Goal: Task Accomplishment & Management: Use online tool/utility

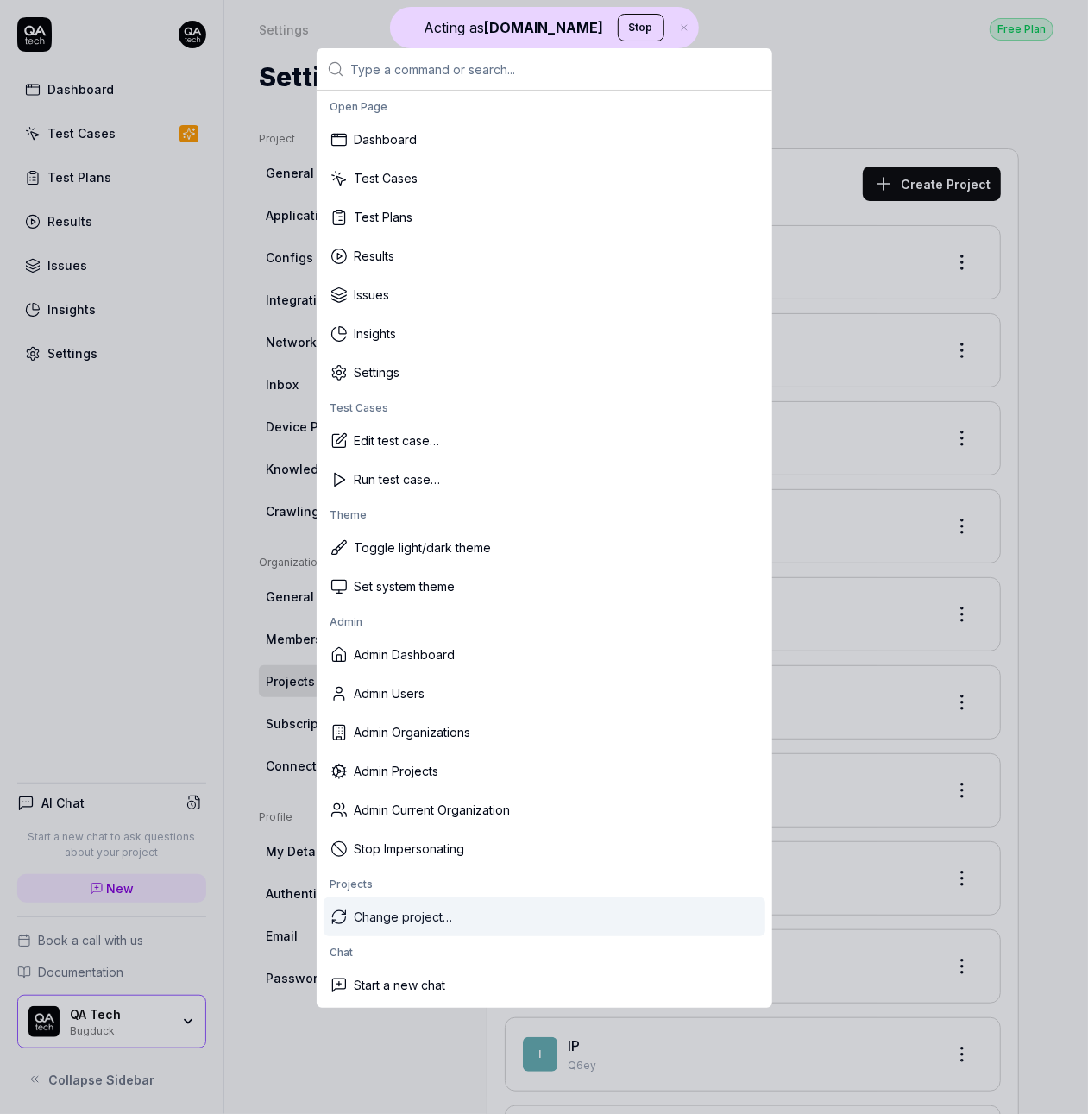
click at [473, 925] on div "Change project…" at bounding box center [545, 916] width 442 height 39
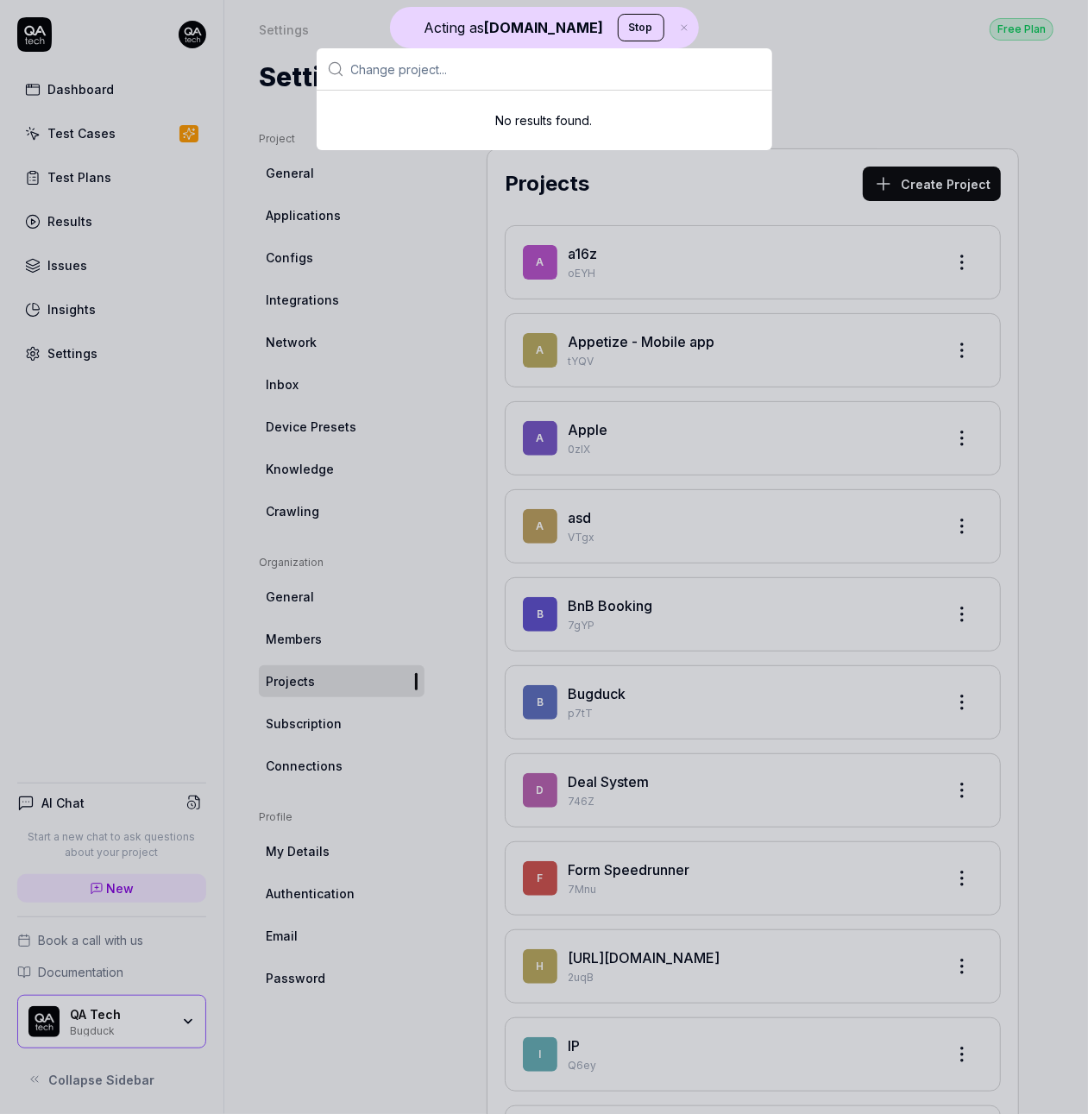
click at [446, 79] on input "text" at bounding box center [556, 68] width 411 height 41
paste input "8vance"
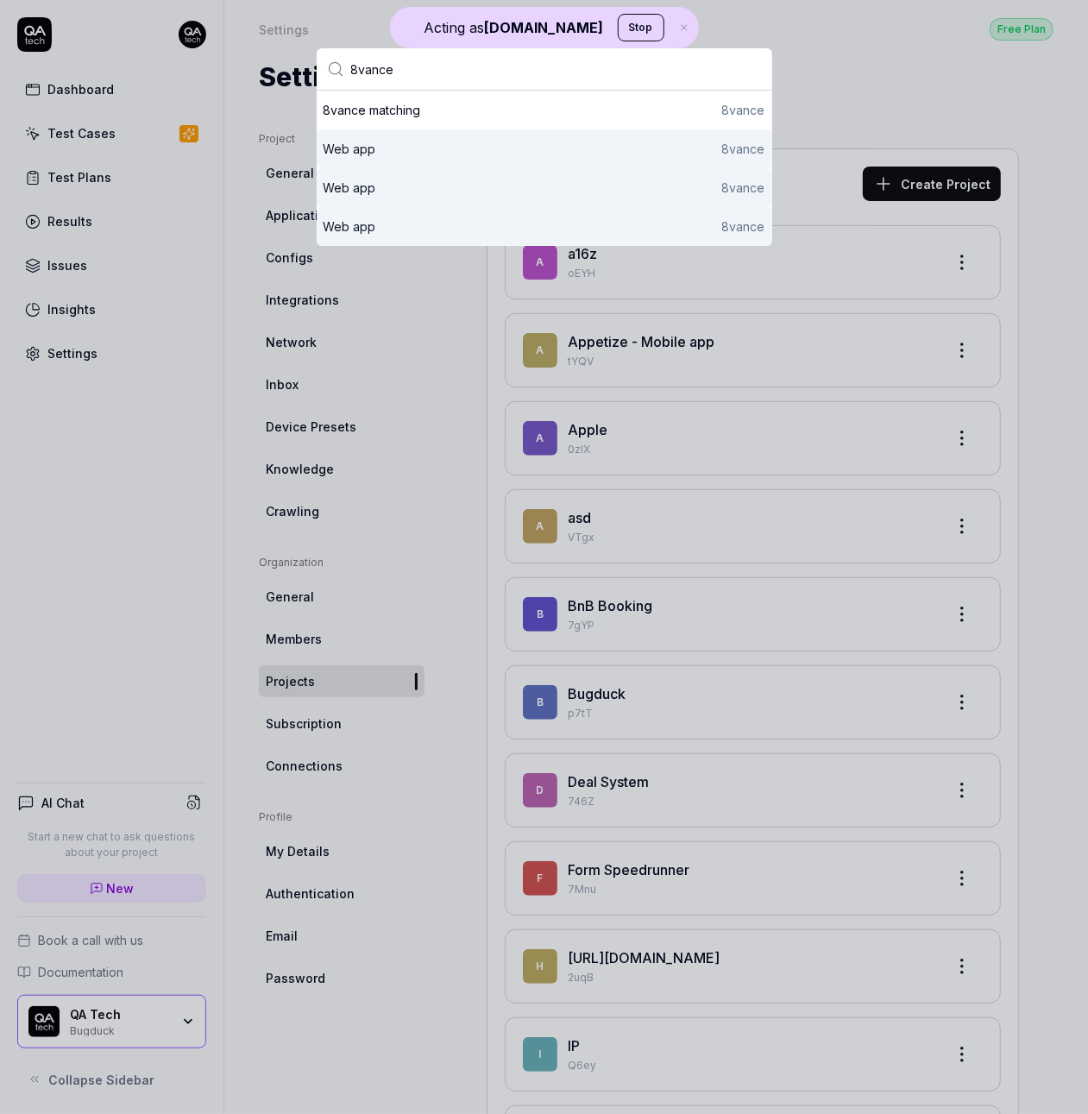
type input "8vance"
click at [416, 182] on div "Web app 8vance" at bounding box center [545, 188] width 442 height 18
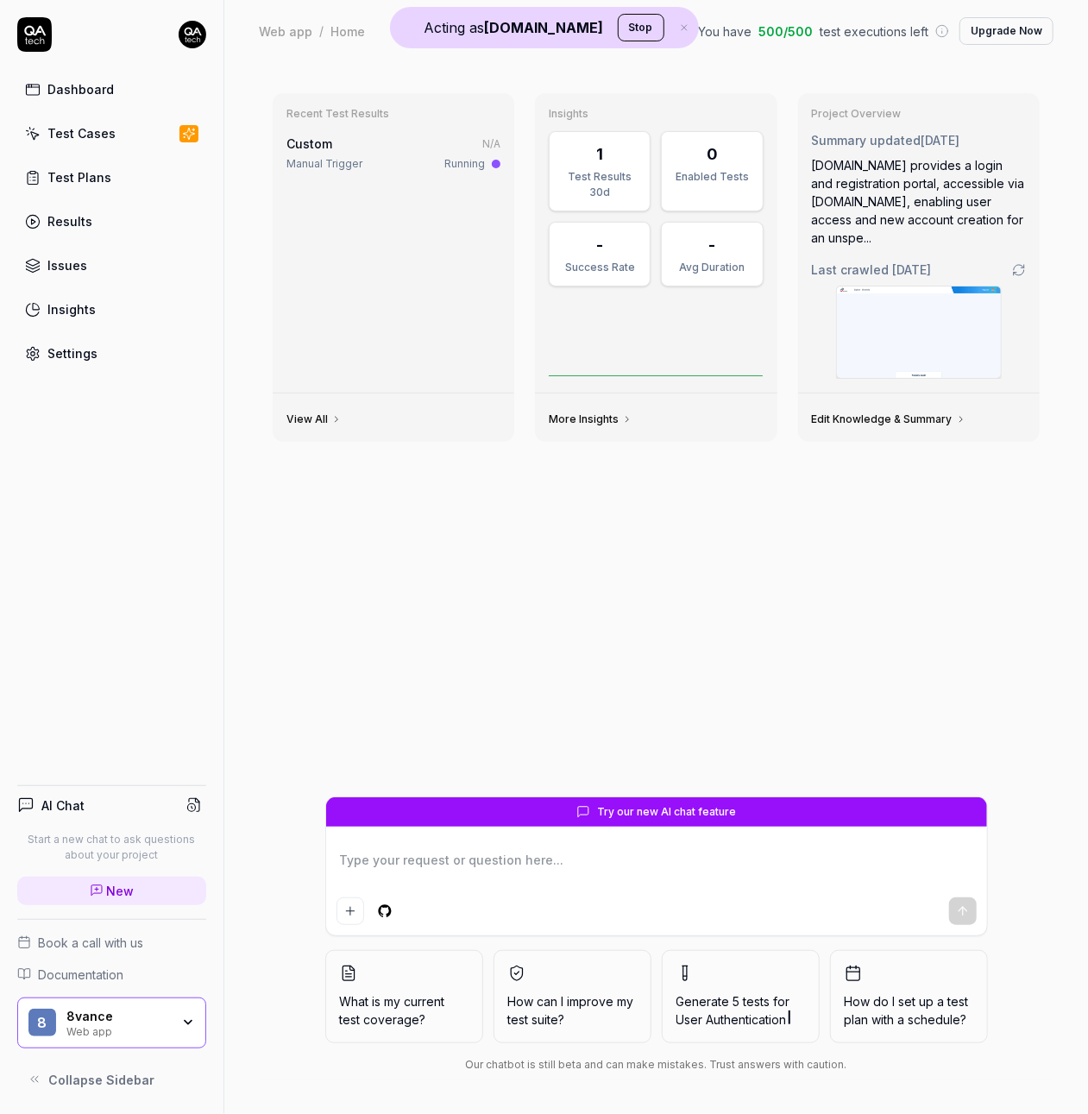
click at [184, 1017] on icon "button" at bounding box center [188, 1023] width 14 height 14
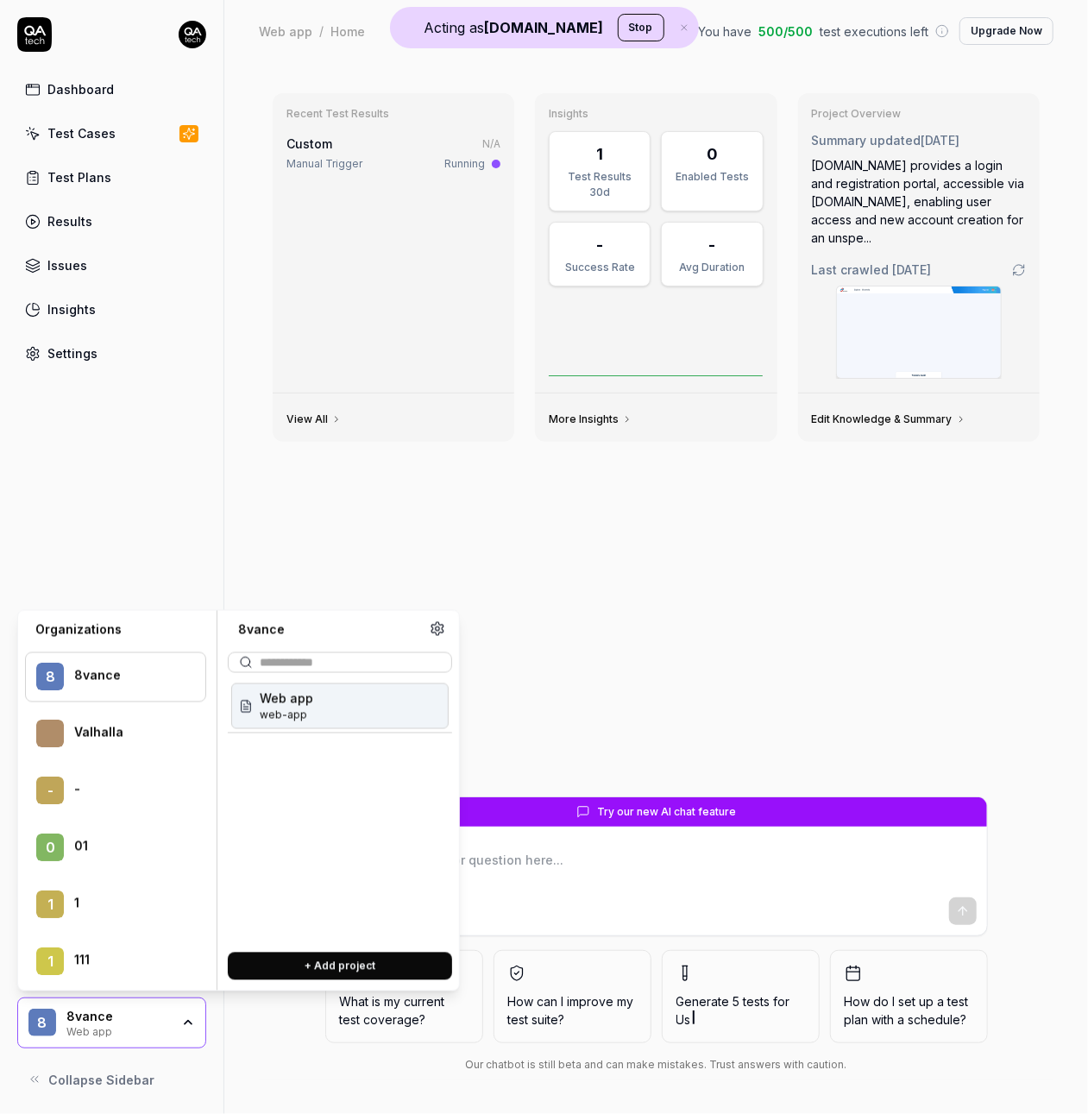
type textarea "*"
click at [118, 135] on link "Test Cases" at bounding box center [111, 133] width 189 height 34
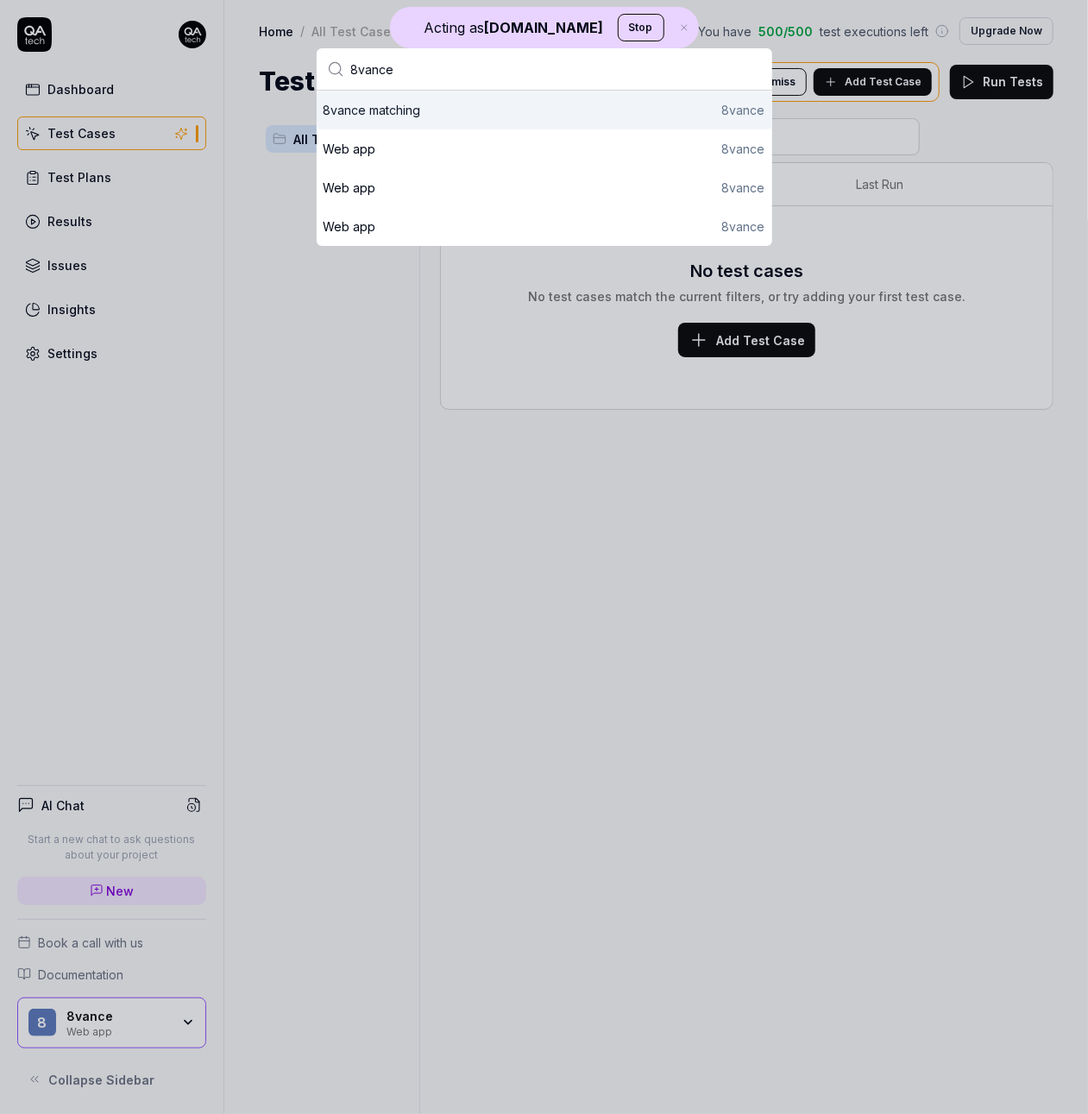
type input "8vance"
click at [387, 117] on div "8vance matching" at bounding box center [373, 110] width 98 height 18
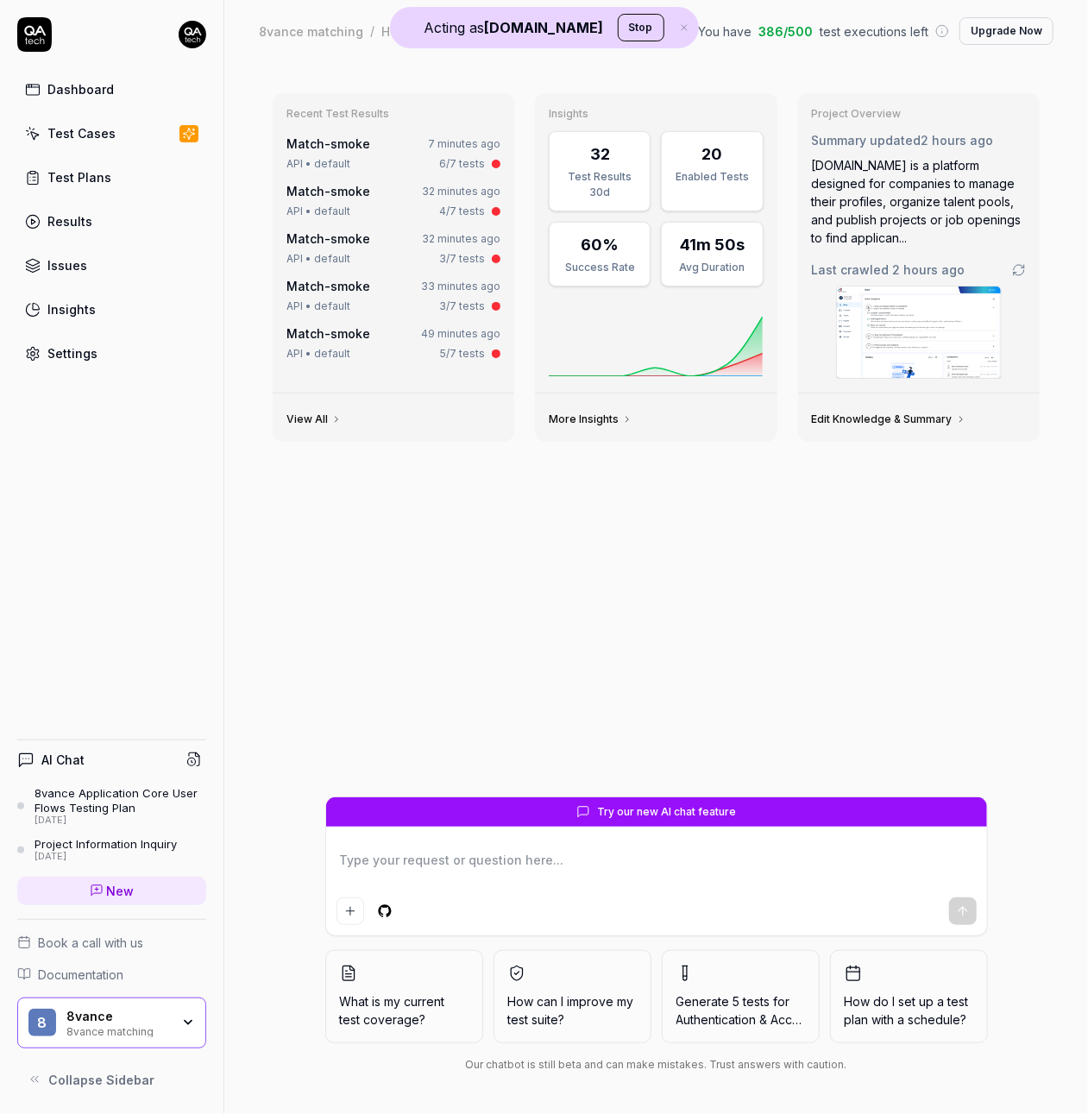
click at [156, 125] on link "Test Cases" at bounding box center [111, 133] width 189 height 34
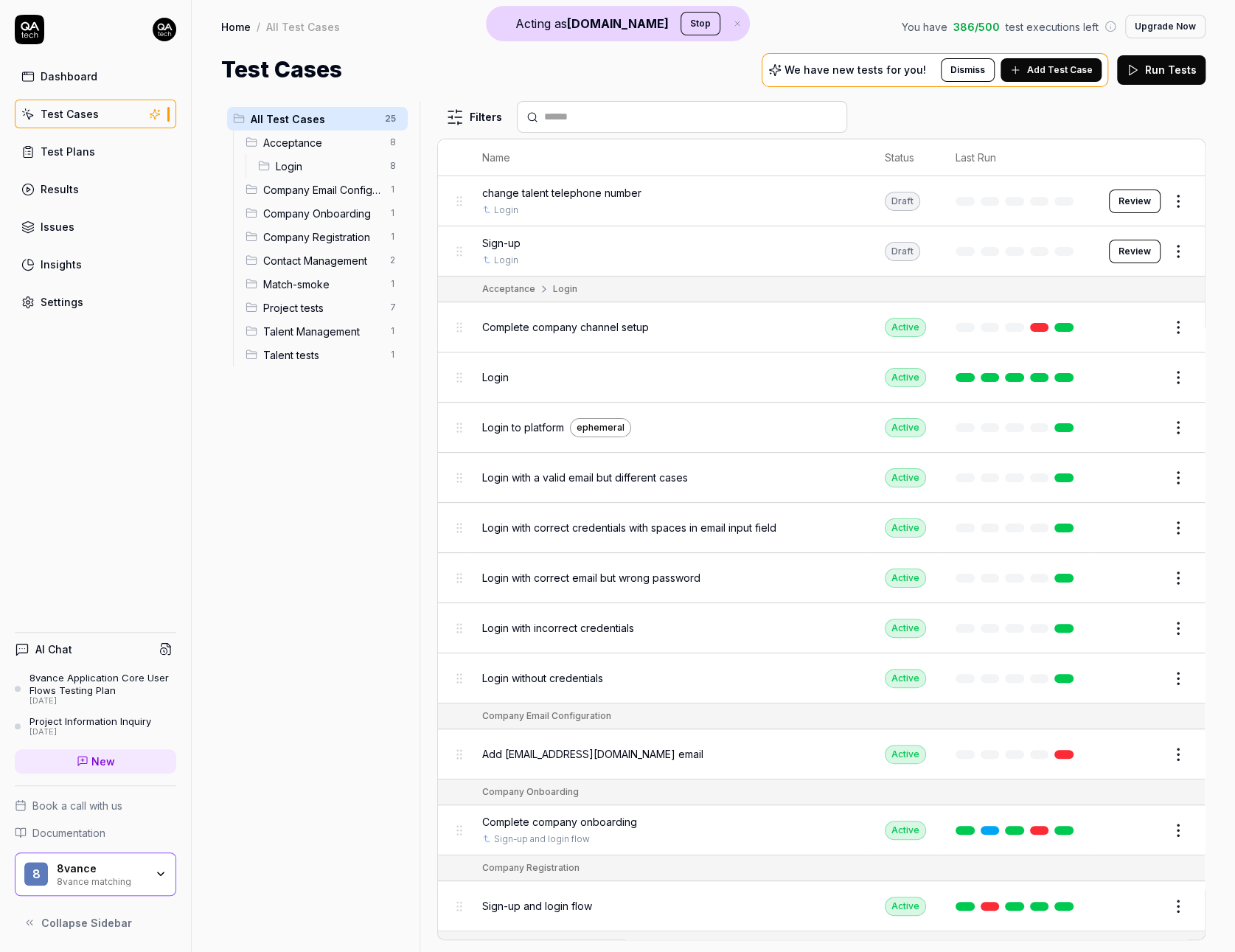
click at [929, 376] on link at bounding box center [1064, 378] width 19 height 9
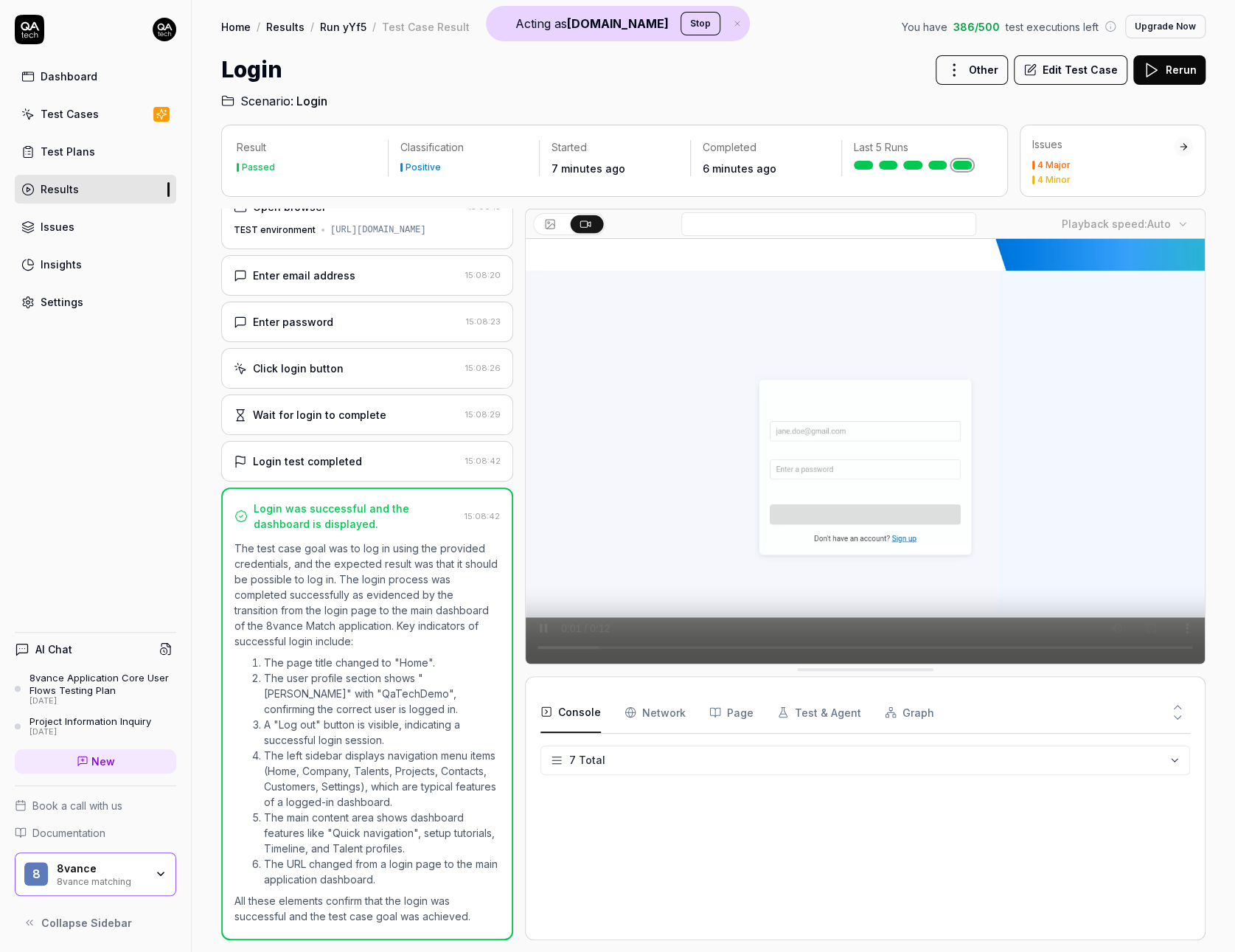
scroll to position [94, 0]
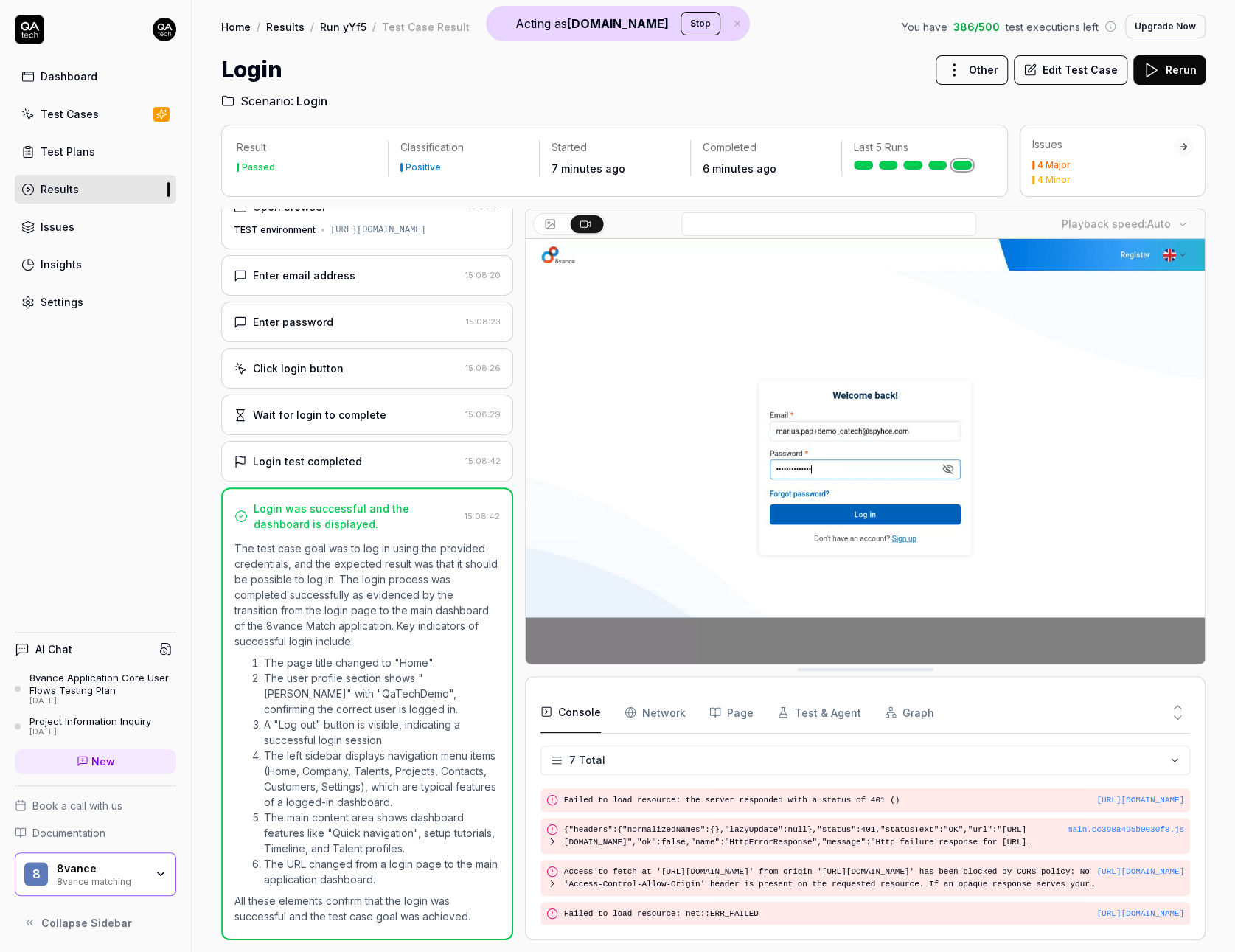
click at [432, 277] on div "Enter email address" at bounding box center [347, 275] width 226 height 15
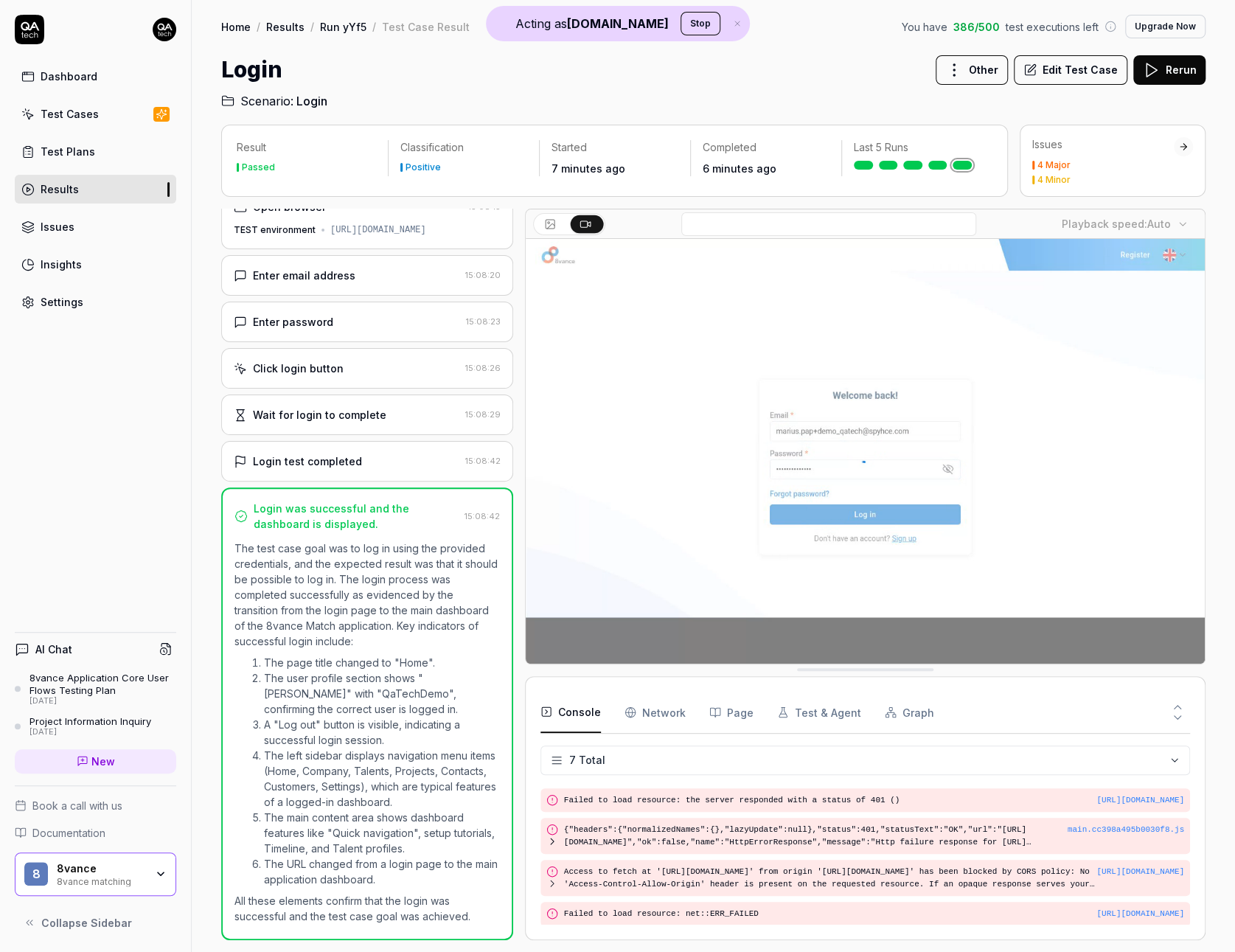
scroll to position [0, 0]
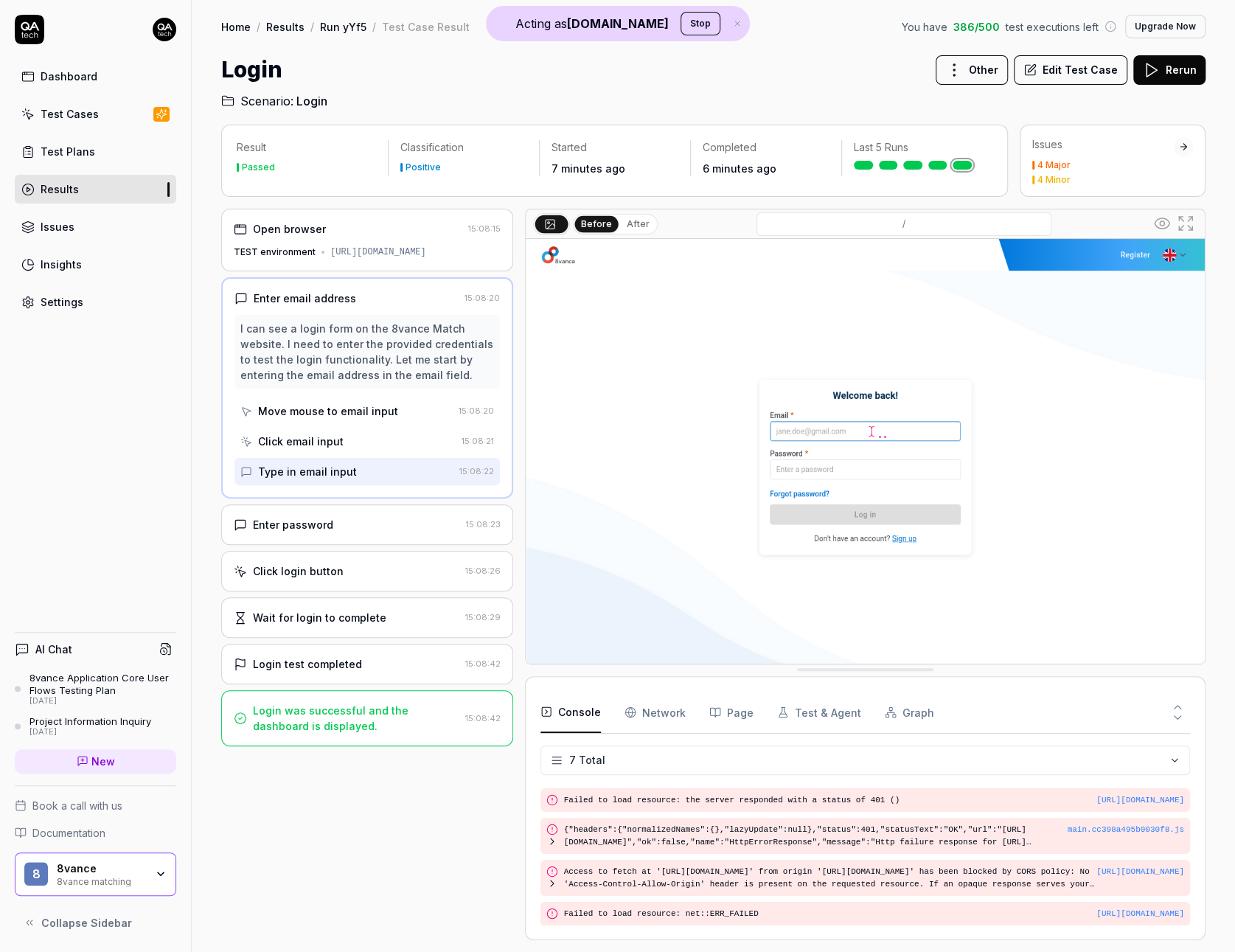
click at [377, 524] on div "Enter password" at bounding box center [347, 525] width 226 height 15
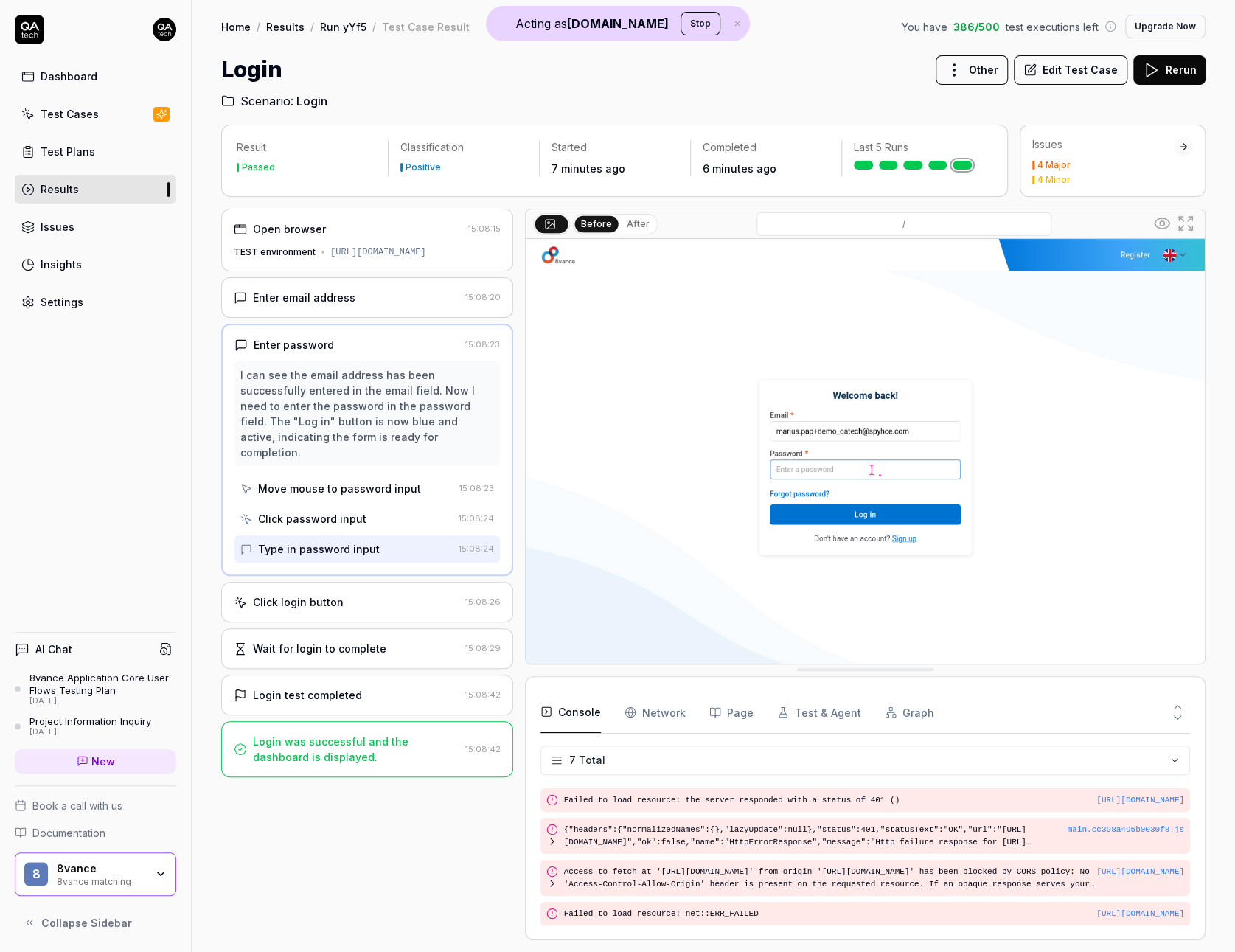
click at [369, 595] on div "Click login button" at bounding box center [347, 602] width 226 height 15
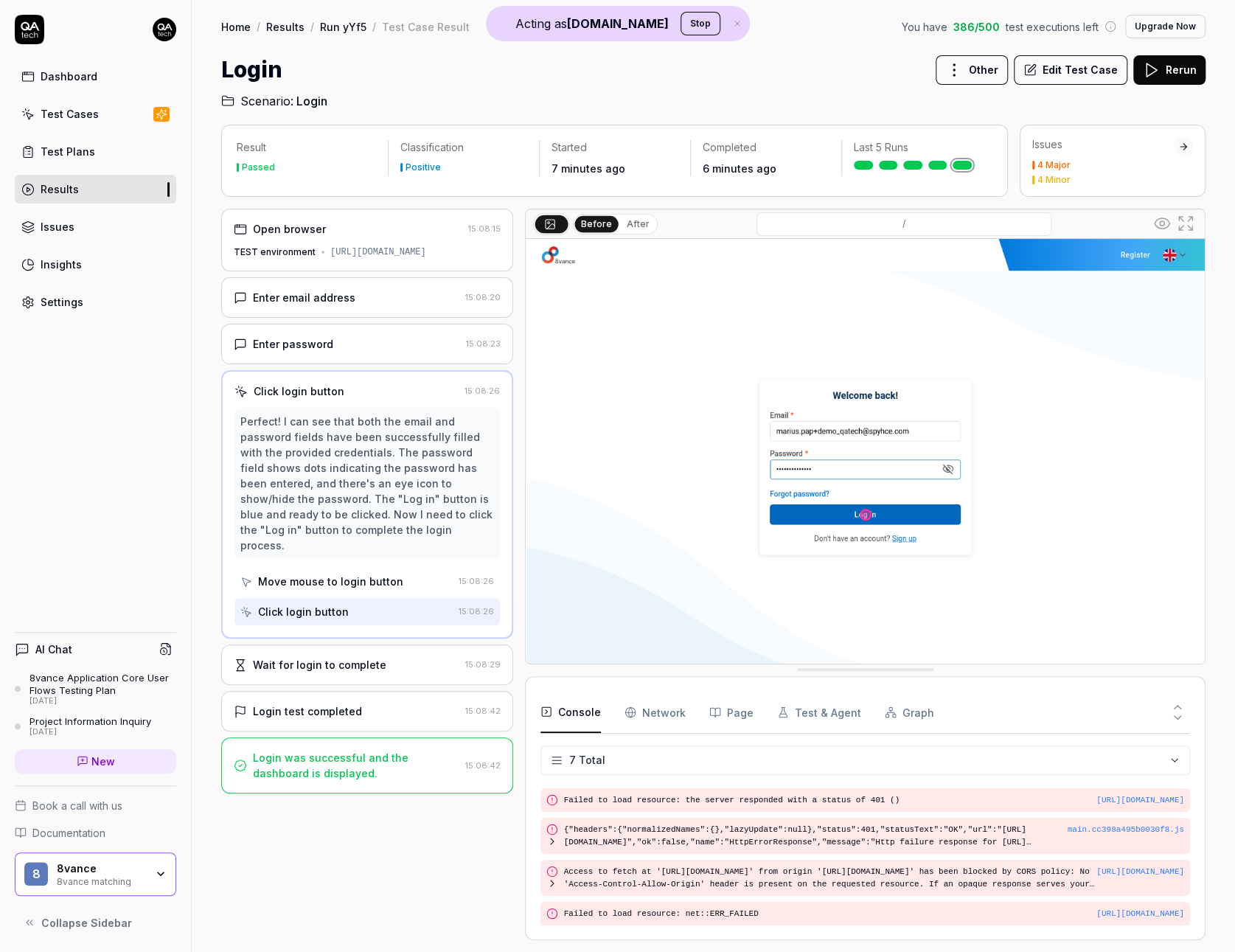
click at [379, 657] on div "Wait for login to complete" at bounding box center [320, 665] width 133 height 15
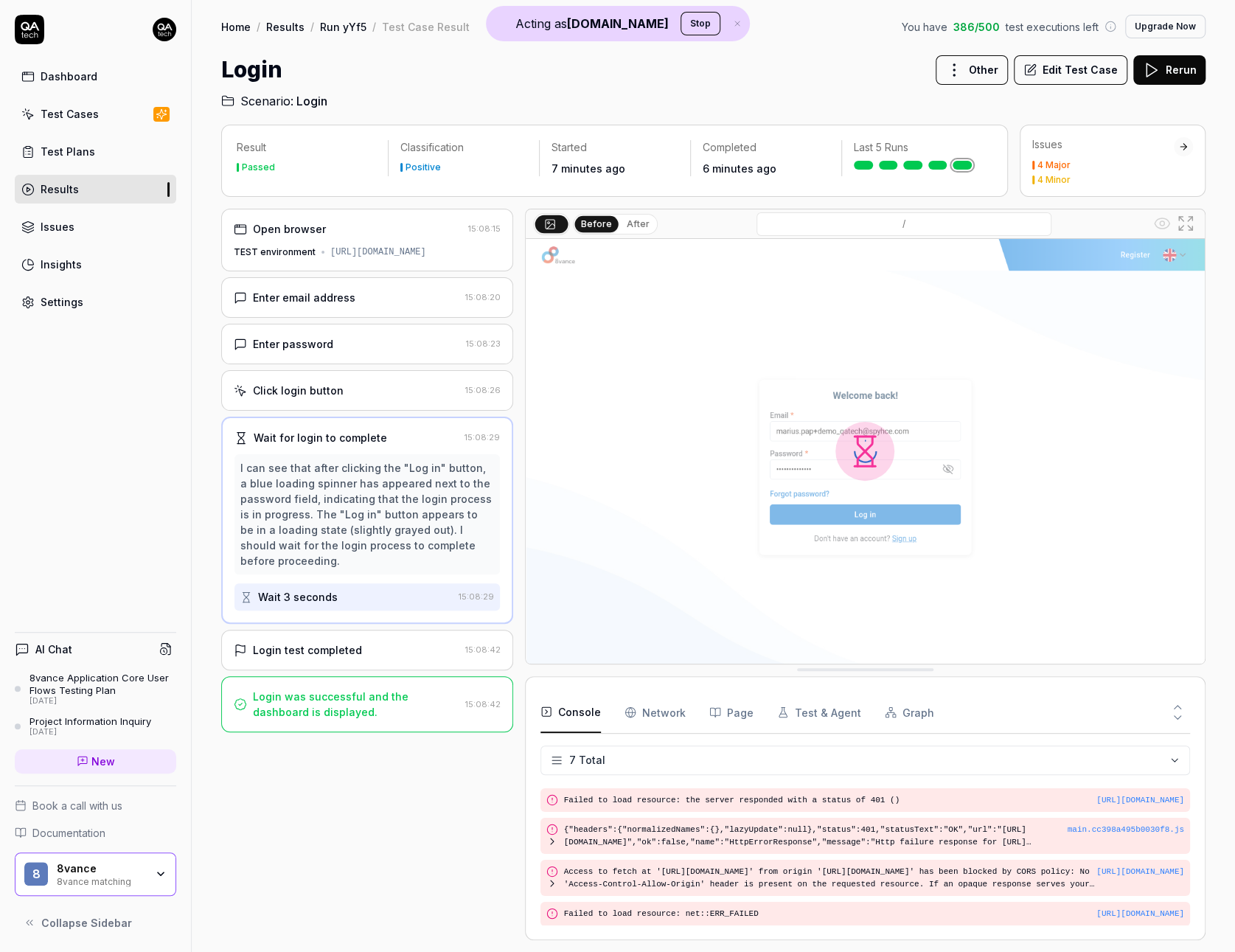
click at [380, 641] on div "Login test completed 15:08:42" at bounding box center [368, 649] width 292 height 40
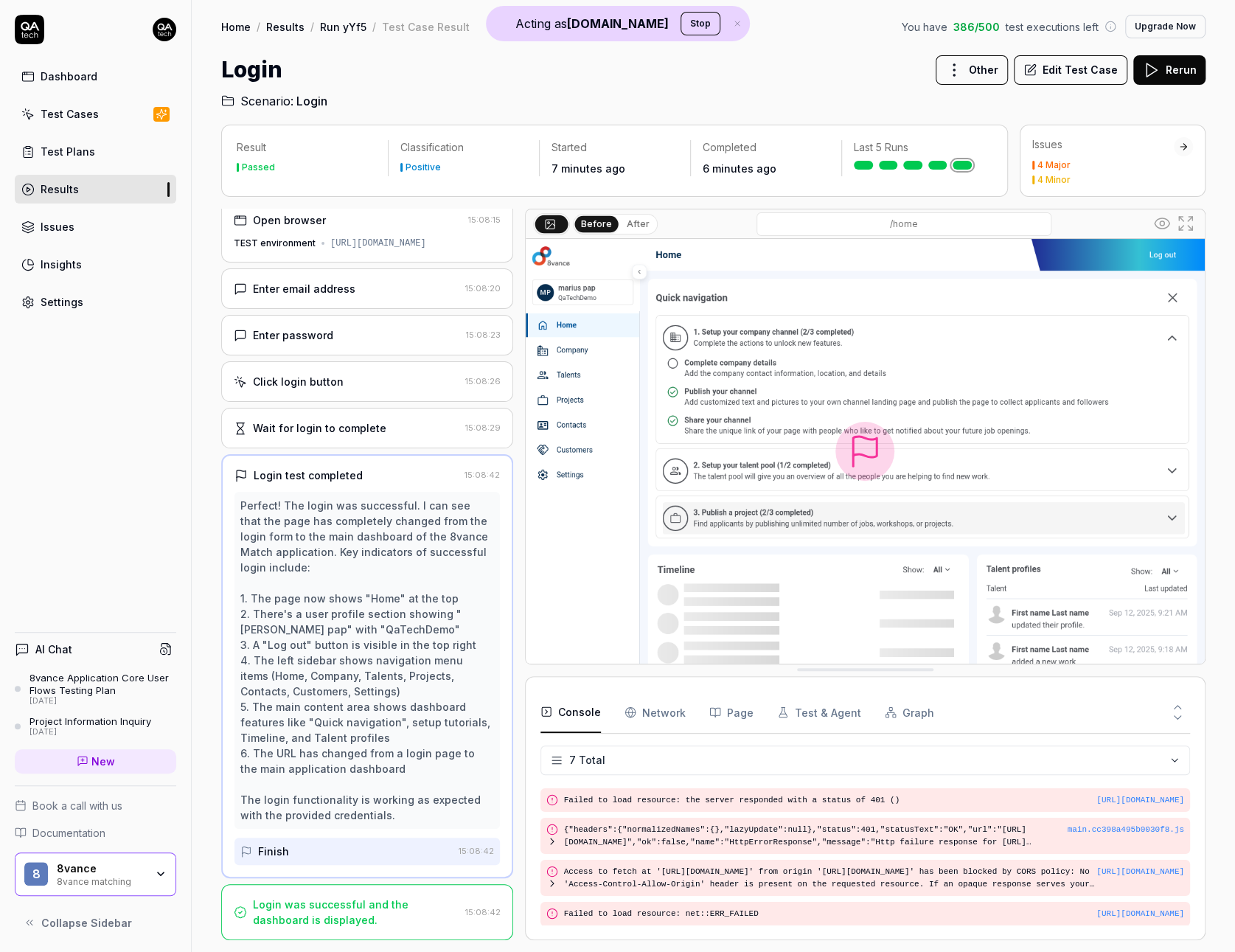
scroll to position [19, 0]
click at [122, 715] on div "Project Information Inquiry" at bounding box center [91, 721] width 121 height 12
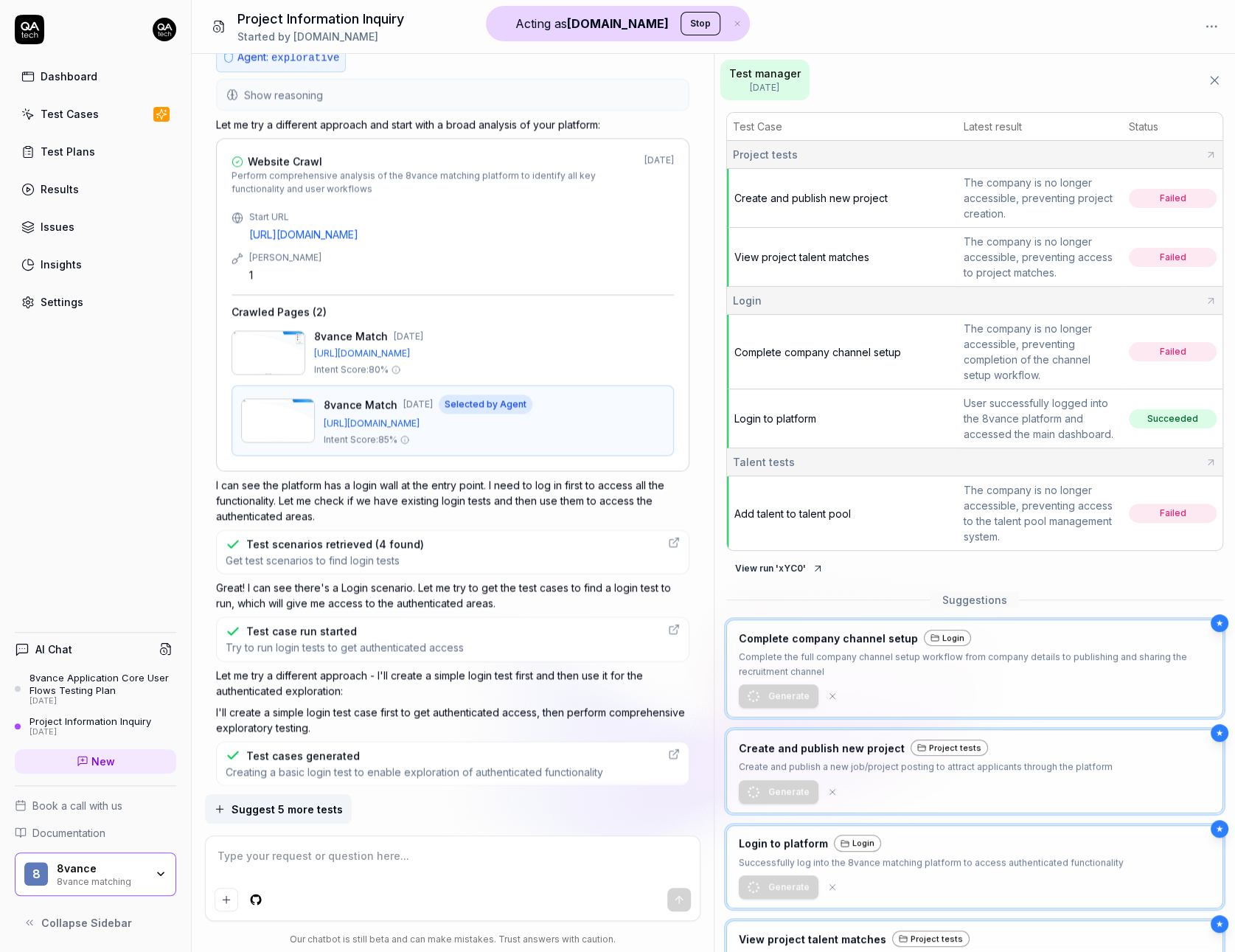
scroll to position [1570, 0]
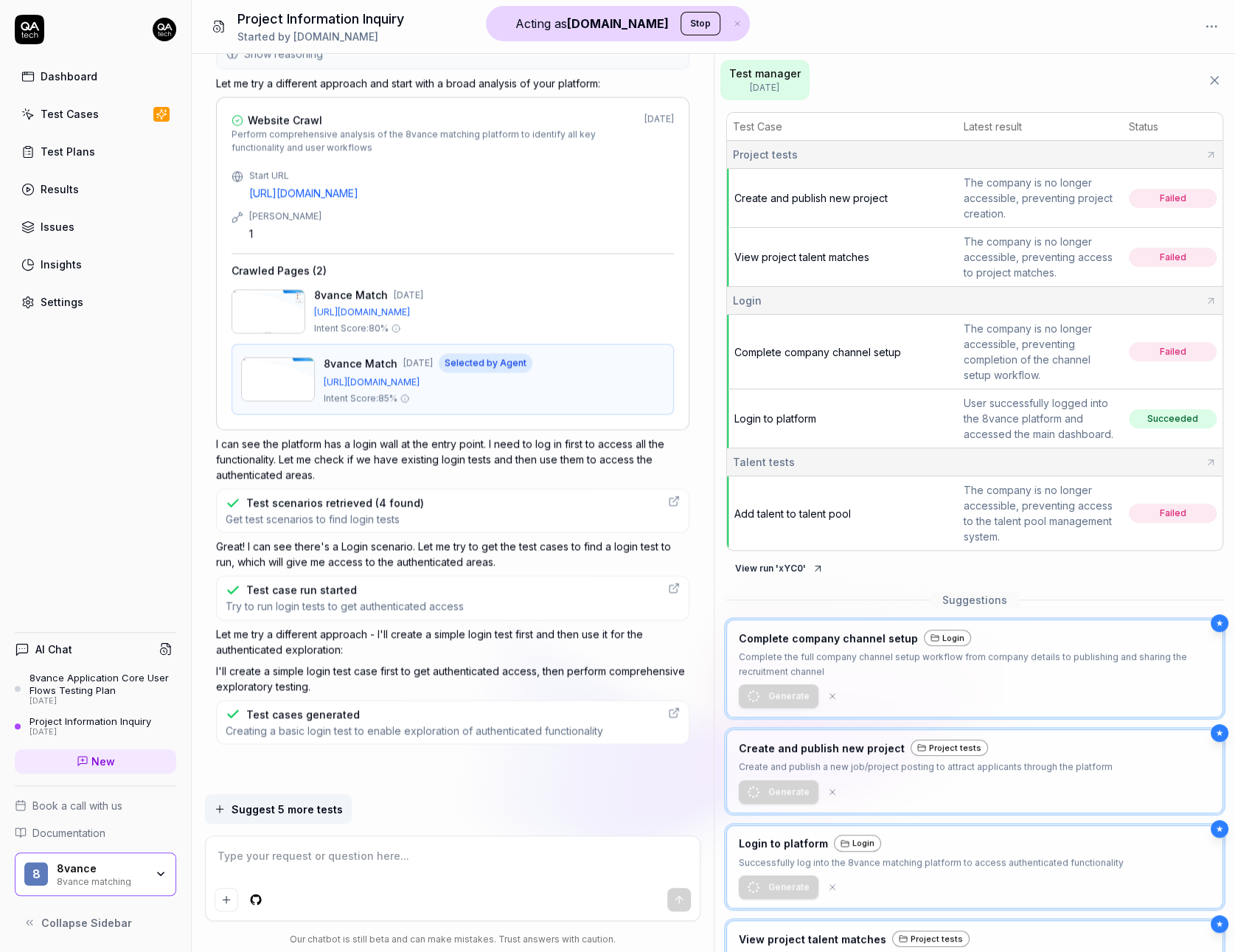
click at [101, 689] on div "8vance Application Core User Flows Testing Plan" at bounding box center [103, 684] width 147 height 24
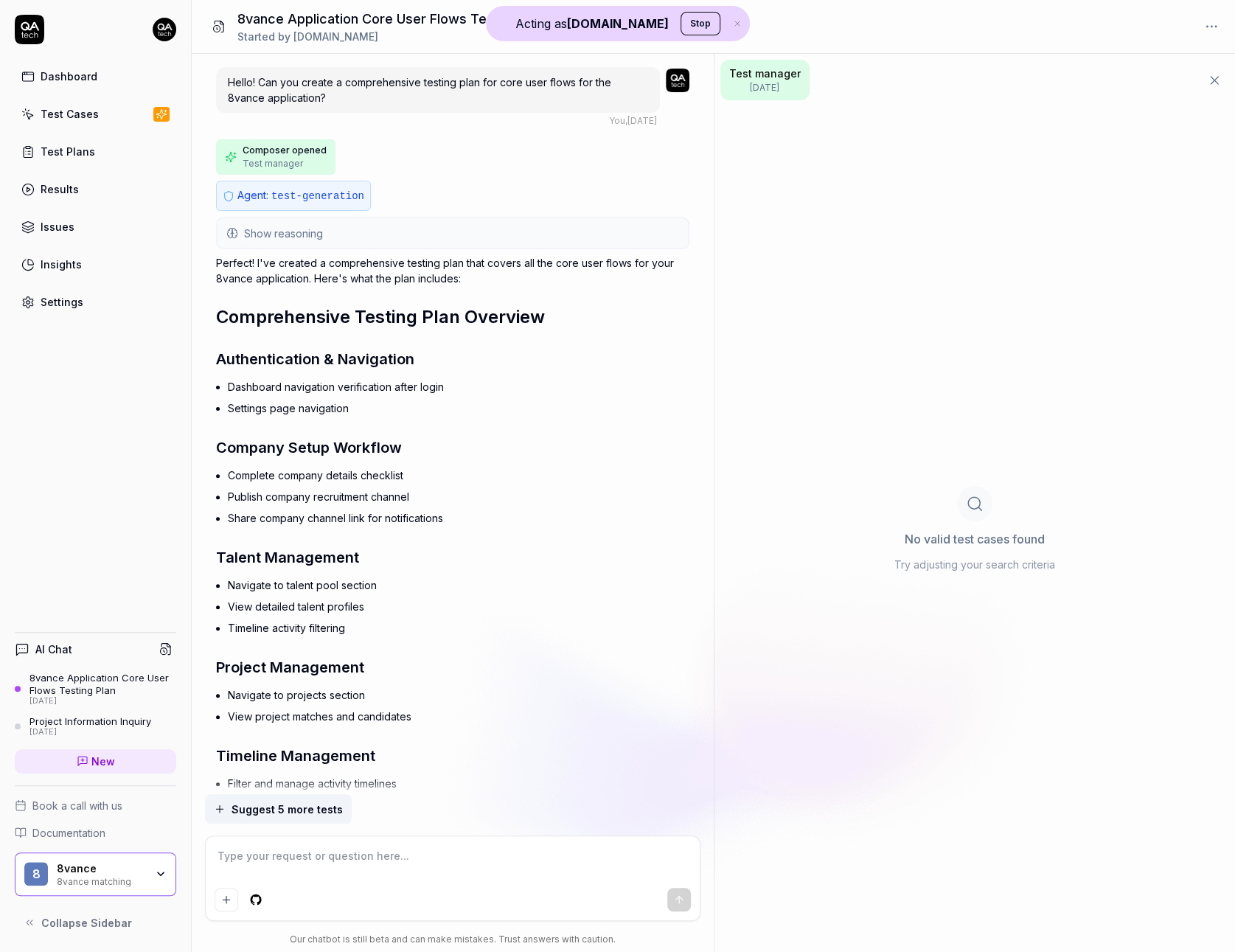
type textarea "*"
click at [285, 238] on span "Show reasoning" at bounding box center [284, 233] width 79 height 15
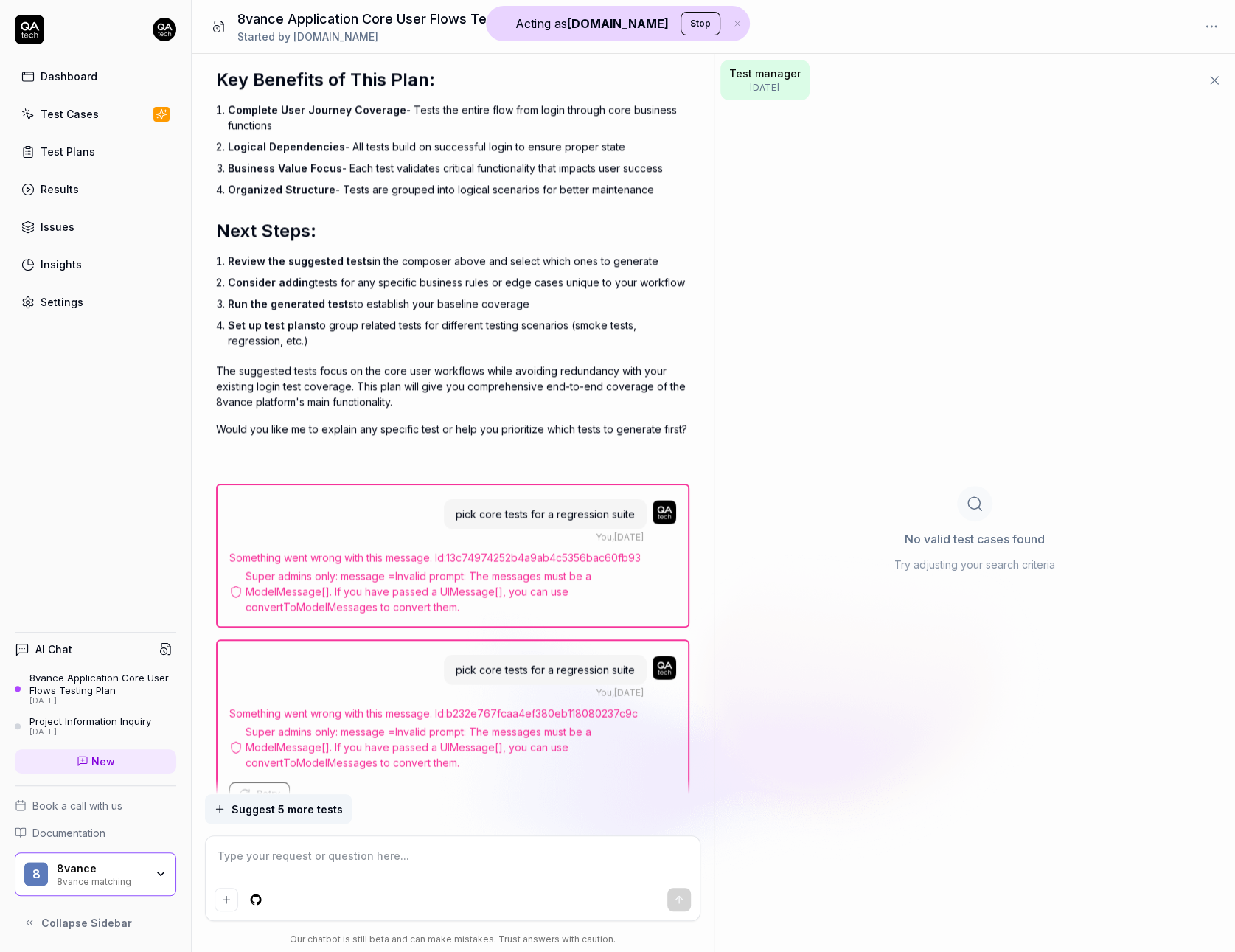
scroll to position [1907, 0]
